Goal: Check status

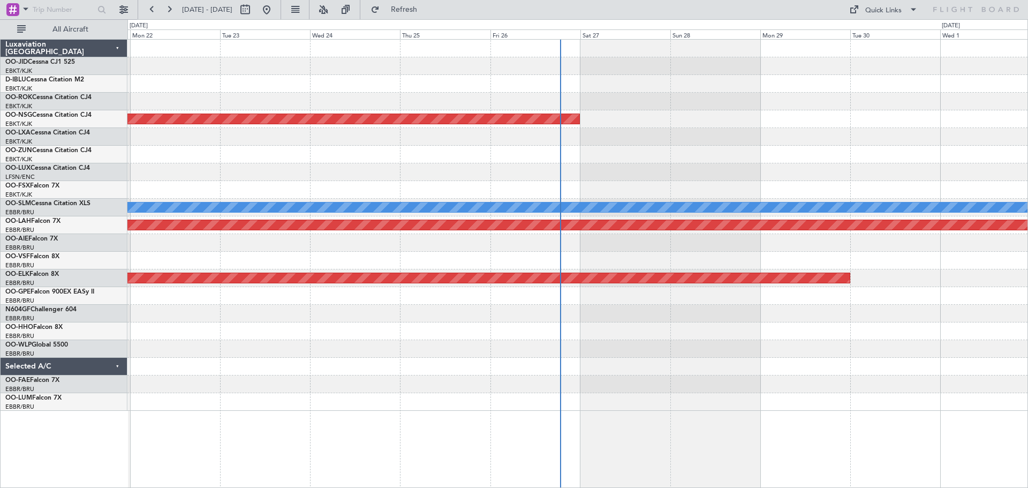
click at [1, 179] on div "Planned Maint [GEOGRAPHIC_DATA] ([GEOGRAPHIC_DATA]) A/C Unavailable [GEOGRAPHIC…" at bounding box center [514, 253] width 1028 height 469
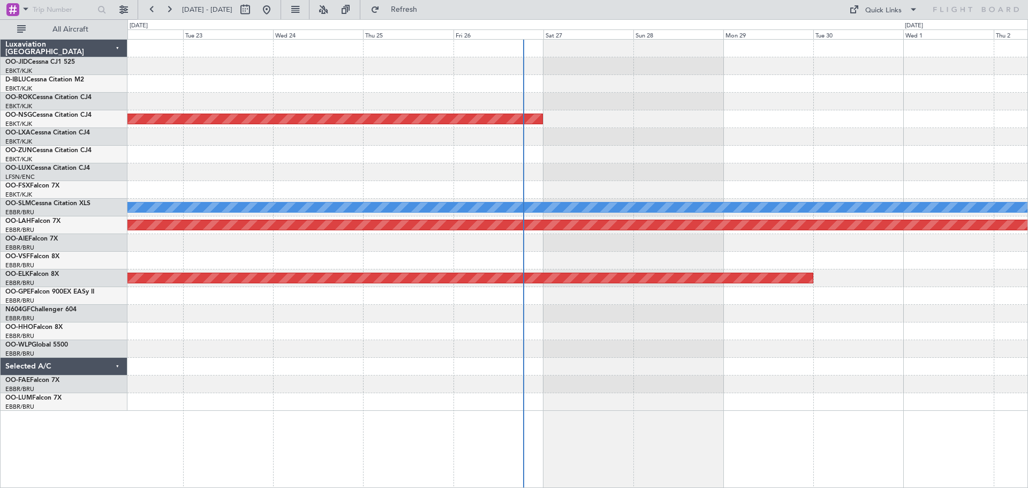
click at [555, 155] on div at bounding box center [577, 155] width 900 height 18
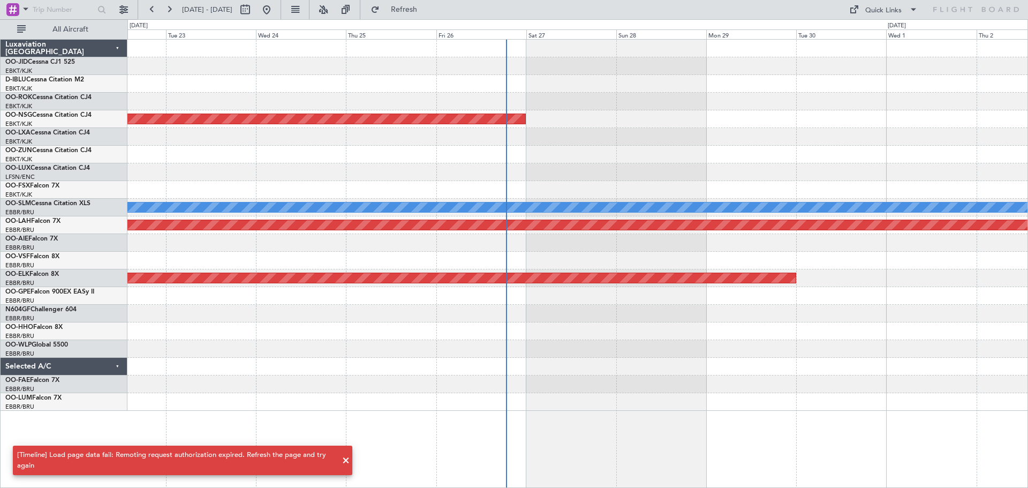
click at [413, 188] on div "Planned Maint [GEOGRAPHIC_DATA] ([GEOGRAPHIC_DATA]) A/C Unavailable [GEOGRAPHIC…" at bounding box center [577, 225] width 900 height 371
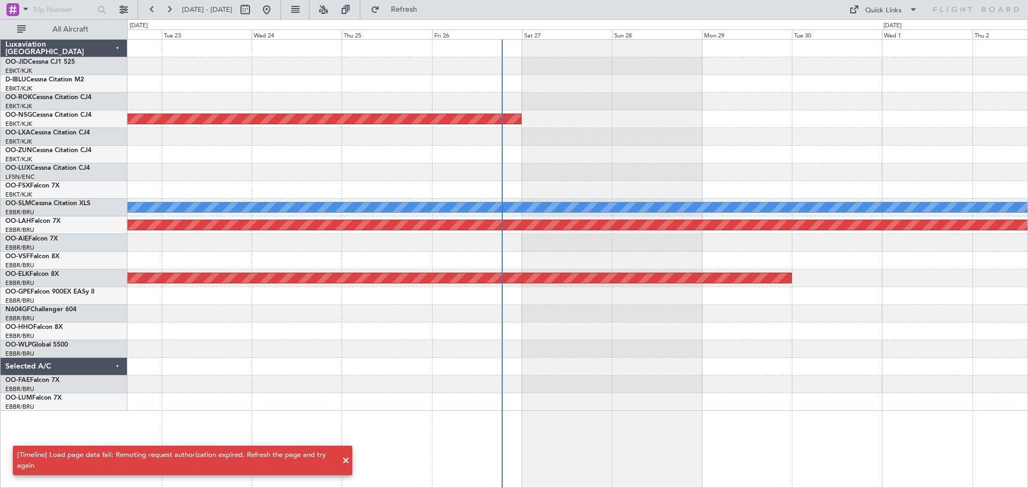
click at [343, 461] on span at bounding box center [346, 460] width 13 height 13
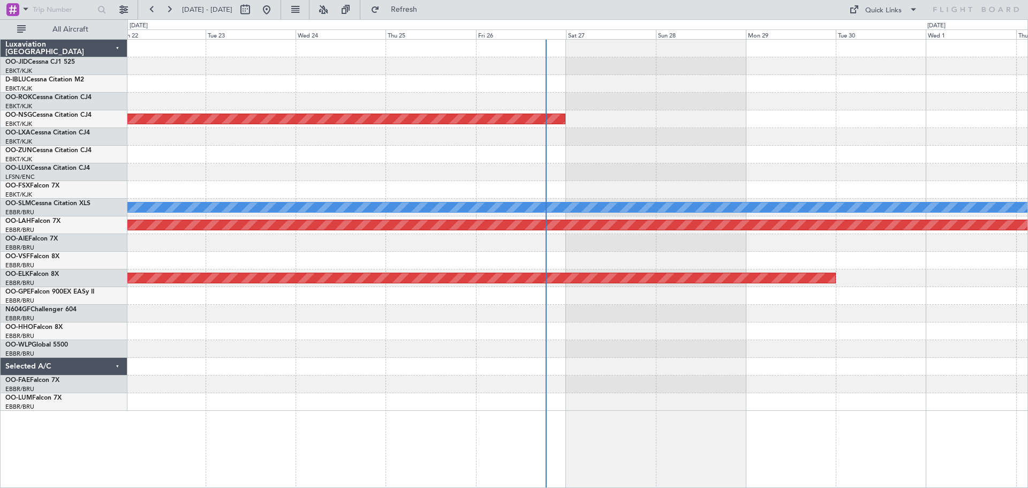
click at [499, 383] on div "Planned Maint [GEOGRAPHIC_DATA] ([GEOGRAPHIC_DATA]) A/C Unavailable [GEOGRAPHIC…" at bounding box center [577, 225] width 900 height 371
